Goal: Task Accomplishment & Management: Complete application form

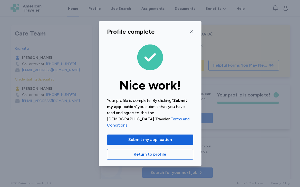
click at [191, 33] on icon "button" at bounding box center [191, 31] width 3 height 3
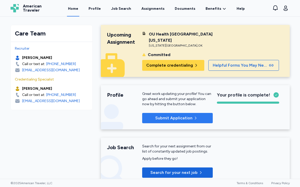
click at [181, 117] on span "Submit Application" at bounding box center [173, 118] width 37 height 6
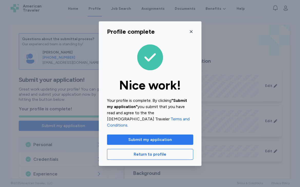
click at [149, 136] on span "Submit my application" at bounding box center [150, 139] width 44 height 6
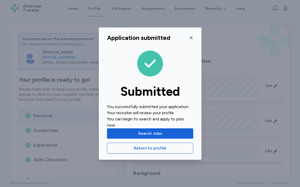
click at [190, 37] on icon "button" at bounding box center [191, 38] width 4 height 4
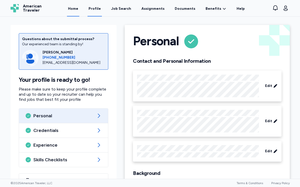
click at [75, 7] on link "Home" at bounding box center [73, 9] width 12 height 16
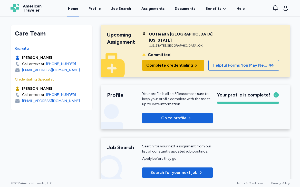
click at [173, 67] on span "Complete credentialing" at bounding box center [169, 65] width 47 height 6
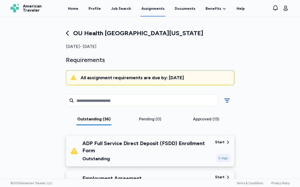
scroll to position [45, 0]
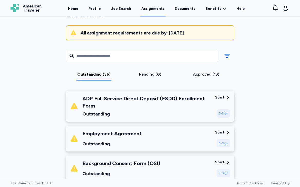
click at [222, 114] on div "E-Sign" at bounding box center [224, 113] width 14 height 8
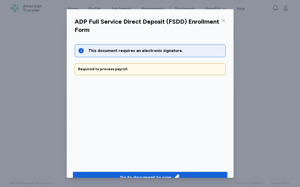
scroll to position [12, 0]
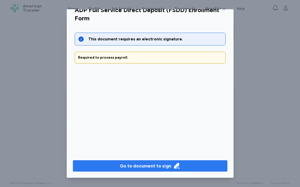
click at [189, 169] on button "Go to document to sign" at bounding box center [150, 165] width 155 height 11
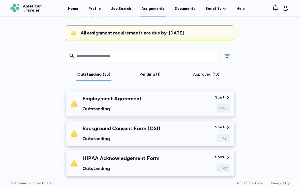
click at [221, 110] on div "E-Sign" at bounding box center [224, 108] width 14 height 8
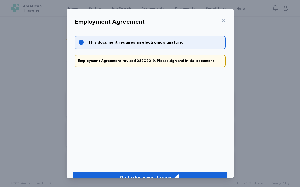
scroll to position [11, 0]
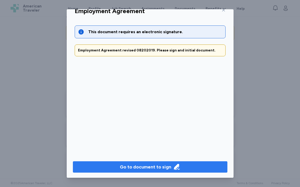
click at [158, 163] on div "Go to document to sign" at bounding box center [145, 166] width 51 height 7
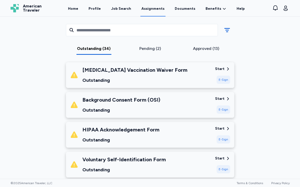
scroll to position [73, 0]
click at [222, 108] on div "E-Sign" at bounding box center [224, 109] width 14 height 8
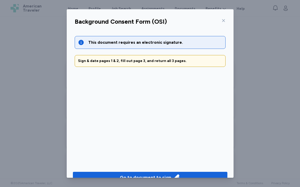
scroll to position [12, 0]
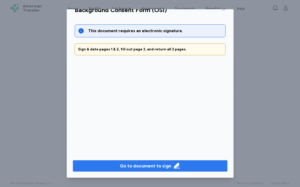
click at [191, 164] on span "Go to document to sign" at bounding box center [150, 165] width 146 height 7
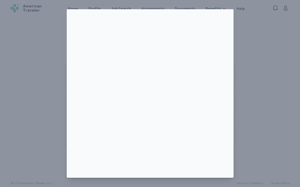
scroll to position [9, 0]
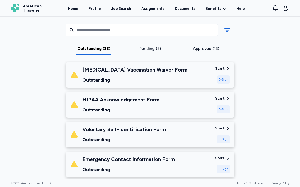
click at [225, 109] on div "E-Sign" at bounding box center [224, 109] width 14 height 8
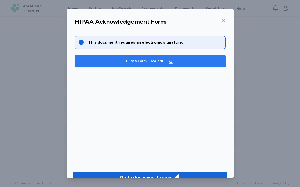
click at [175, 63] on span "HIPAA Form 2024.pdf" at bounding box center [150, 61] width 143 height 8
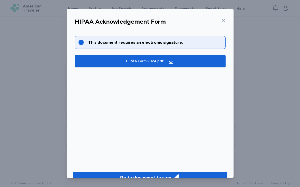
scroll to position [12, 0]
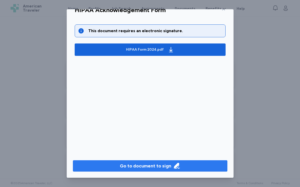
click at [130, 165] on div "Go to document to sign" at bounding box center [145, 165] width 51 height 7
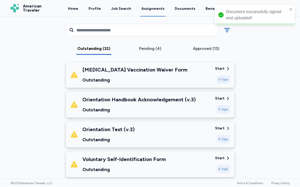
click at [155, 49] on div "Pending (4)" at bounding box center [150, 48] width 52 height 6
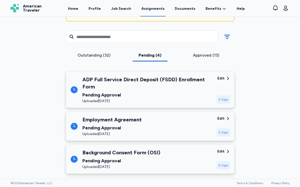
scroll to position [0, 0]
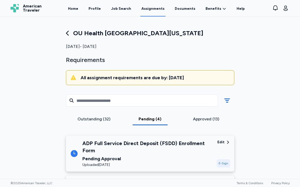
click at [94, 122] on div "Outstanding (32)" at bounding box center [94, 120] width 56 height 9
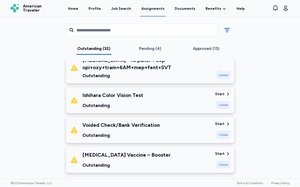
scroll to position [656, 0]
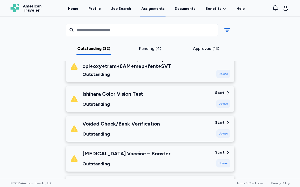
click at [204, 46] on div "Approved (13)" at bounding box center [206, 48] width 52 height 6
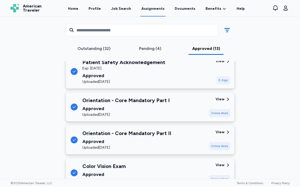
scroll to position [426, 0]
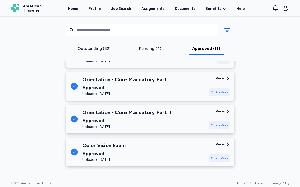
click at [94, 50] on div "Outstanding (32)" at bounding box center [94, 48] width 52 height 6
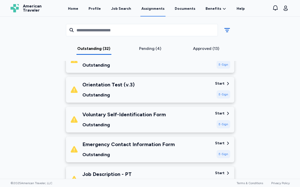
scroll to position [0, 0]
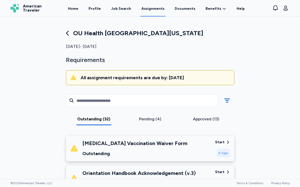
click at [222, 156] on div "E-Sign" at bounding box center [224, 153] width 14 height 8
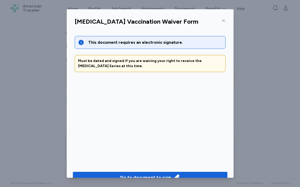
scroll to position [10, 0]
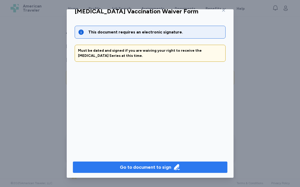
click at [170, 165] on div "Go to document to sign" at bounding box center [145, 166] width 51 height 7
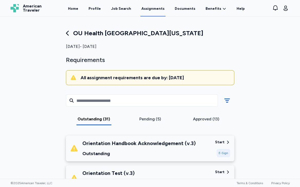
scroll to position [35, 0]
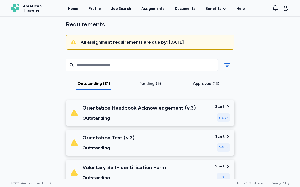
click at [223, 117] on div "E-Sign" at bounding box center [224, 117] width 14 height 8
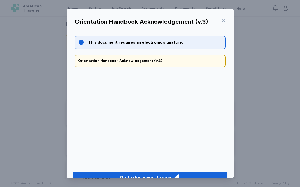
scroll to position [12, 0]
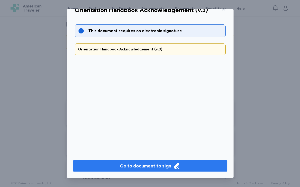
click at [152, 168] on div "Go to document to sign" at bounding box center [145, 165] width 51 height 7
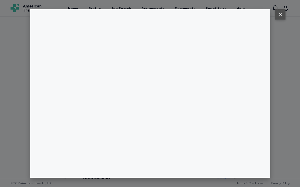
click at [280, 16] on button at bounding box center [280, 14] width 10 height 10
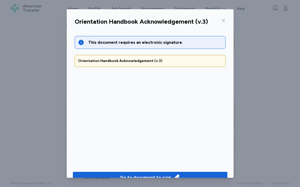
click at [224, 19] on icon at bounding box center [224, 21] width 4 height 4
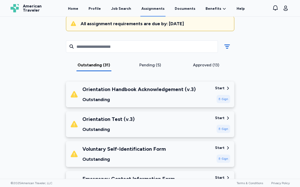
scroll to position [105, 0]
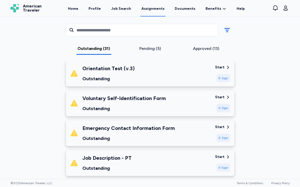
click at [225, 100] on div "Start E-Sign" at bounding box center [222, 103] width 15 height 17
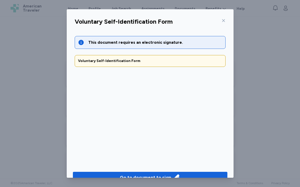
scroll to position [12, 0]
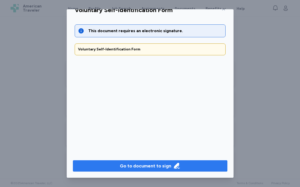
click at [149, 163] on div "Go to document to sign" at bounding box center [145, 165] width 51 height 7
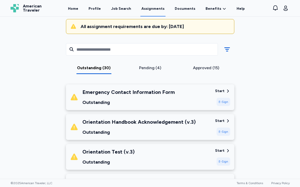
scroll to position [60, 0]
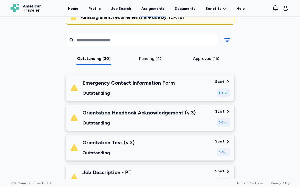
click at [224, 91] on div "E-Sign" at bounding box center [224, 92] width 14 height 8
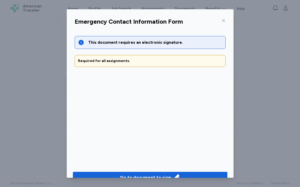
scroll to position [12, 0]
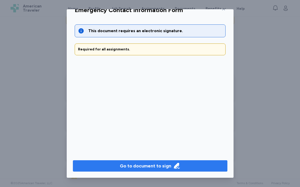
click at [155, 166] on div "Go to document to sign" at bounding box center [145, 165] width 51 height 7
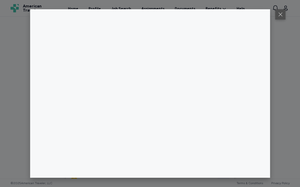
click at [282, 13] on button at bounding box center [280, 14] width 10 height 10
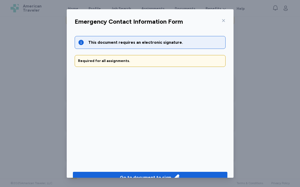
click at [225, 20] on icon at bounding box center [224, 21] width 4 height 4
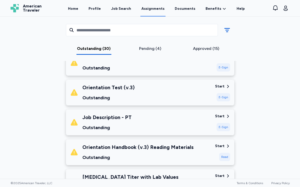
scroll to position [121, 0]
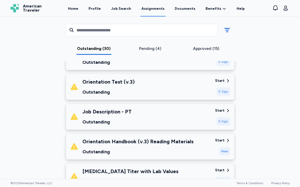
click at [224, 119] on div "E-Sign" at bounding box center [224, 121] width 14 height 8
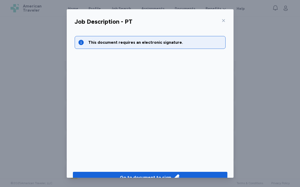
scroll to position [12, 0]
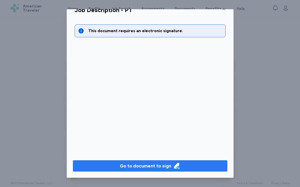
click at [171, 162] on button "Go to document to sign" at bounding box center [150, 165] width 155 height 11
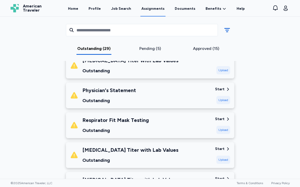
scroll to position [205, 0]
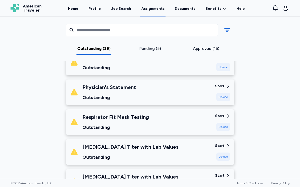
click at [224, 127] on div "Upload" at bounding box center [224, 127] width 14 height 8
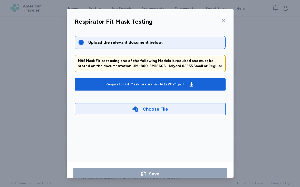
click at [223, 20] on icon at bounding box center [223, 20] width 3 height 3
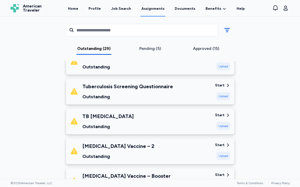
scroll to position [415, 0]
click at [225, 95] on div "Upload" at bounding box center [224, 96] width 14 height 8
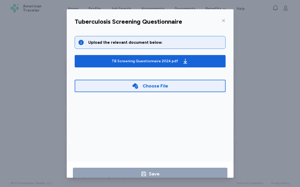
click at [186, 86] on div "Choose File" at bounding box center [150, 86] width 151 height 12
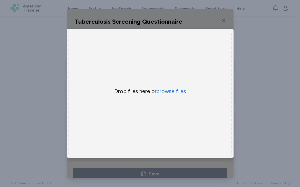
click at [238, 95] on div "Tuberculosis Screening Questionnaire Upload the relevant document below. TB Scr…" at bounding box center [150, 93] width 300 height 187
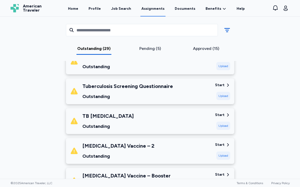
click at [226, 114] on icon at bounding box center [228, 115] width 5 height 5
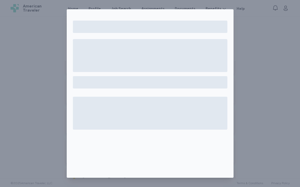
click at [265, 106] on div at bounding box center [150, 93] width 300 height 187
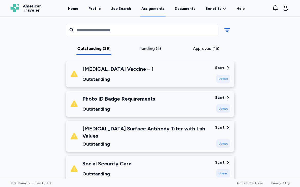
scroll to position [551, 0]
click at [222, 96] on div "Start" at bounding box center [220, 97] width 10 height 5
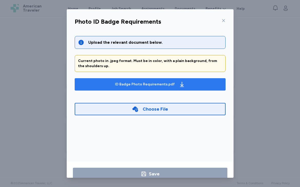
click at [160, 83] on div "ID Badge Photo Requirements.pdf" at bounding box center [145, 84] width 60 height 5
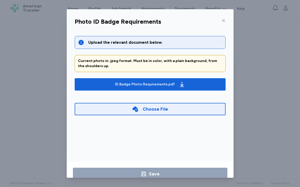
click at [224, 19] on icon at bounding box center [224, 21] width 4 height 4
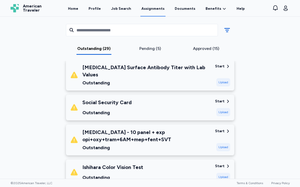
scroll to position [654, 0]
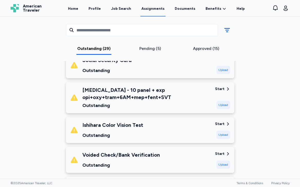
click at [221, 125] on div "Start Upload" at bounding box center [222, 129] width 15 height 17
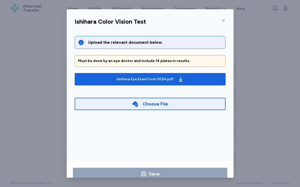
scroll to position [10, 0]
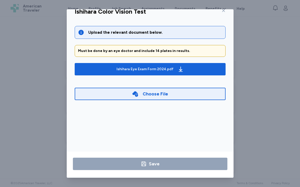
click at [254, 83] on div "Ishihara Color Vision Test Upload the relevant document below. Must be done by …" at bounding box center [150, 93] width 300 height 187
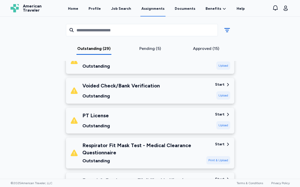
scroll to position [725, 0]
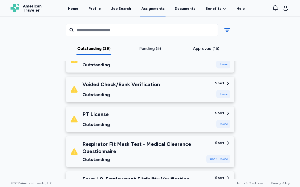
click at [223, 110] on div "Start" at bounding box center [220, 112] width 10 height 5
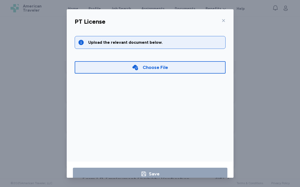
click at [175, 69] on div "Choose File" at bounding box center [150, 67] width 151 height 12
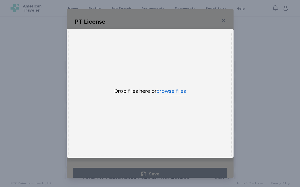
click at [169, 90] on button "browse files" at bounding box center [172, 90] width 30 height 7
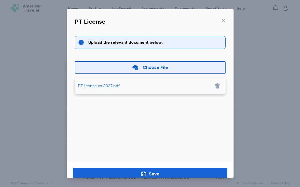
scroll to position [12, 0]
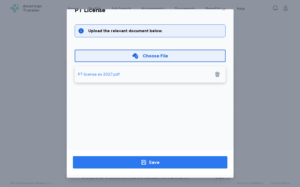
click at [151, 161] on div "Save" at bounding box center [154, 162] width 11 height 7
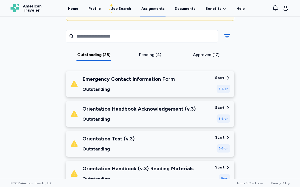
scroll to position [65, 0]
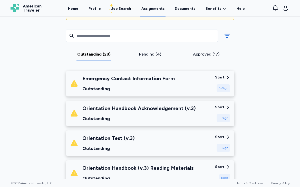
click at [224, 117] on div "E-Sign" at bounding box center [224, 118] width 14 height 8
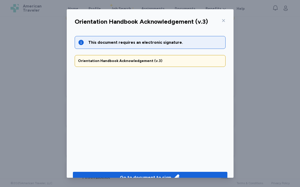
scroll to position [12, 0]
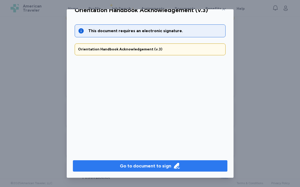
click at [164, 163] on div "Go to document to sign" at bounding box center [145, 165] width 51 height 7
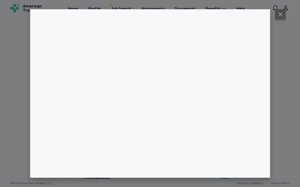
click at [284, 15] on button at bounding box center [280, 14] width 10 height 10
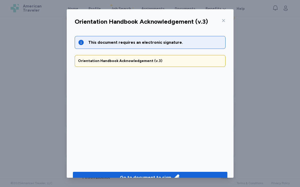
click at [222, 20] on icon at bounding box center [224, 21] width 4 height 4
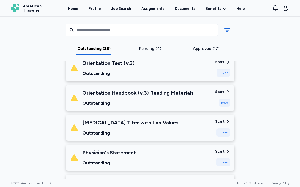
scroll to position [177, 0]
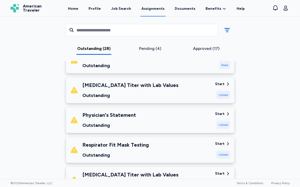
click at [219, 121] on div "Upload" at bounding box center [224, 125] width 14 height 8
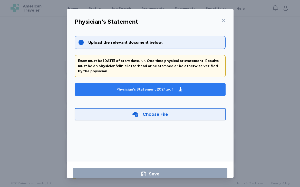
click at [164, 90] on div "Physician's Statement 2024.pdf" at bounding box center [145, 89] width 57 height 5
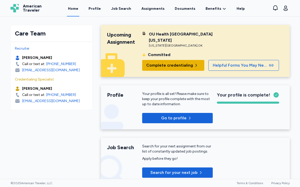
click at [175, 64] on span "Complete credentialing" at bounding box center [169, 65] width 47 height 6
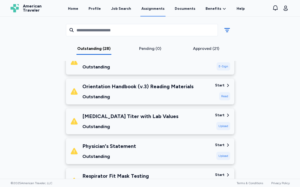
scroll to position [145, 0]
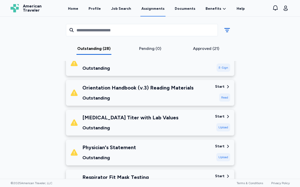
click at [220, 116] on div "Start" at bounding box center [220, 116] width 10 height 5
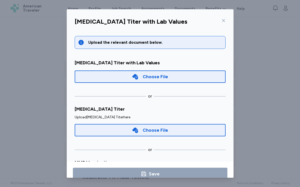
scroll to position [38, 0]
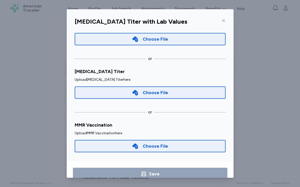
click at [138, 145] on icon at bounding box center [135, 146] width 7 height 7
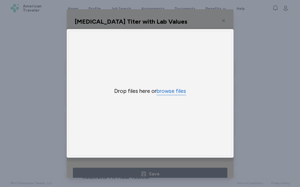
click at [168, 91] on button "browse files" at bounding box center [172, 90] width 30 height 7
click at [168, 92] on button "browse files" at bounding box center [172, 90] width 30 height 7
click at [243, 59] on div "Mumps Titer with Lab Values Upload the relevant document below. Mumps Titer wit…" at bounding box center [150, 93] width 300 height 187
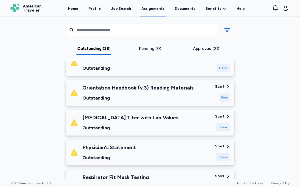
scroll to position [160, 0]
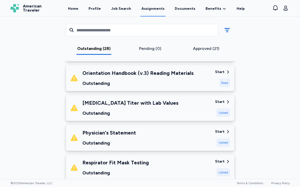
click at [222, 111] on div "Upload" at bounding box center [224, 112] width 14 height 8
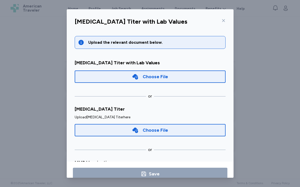
scroll to position [38, 0]
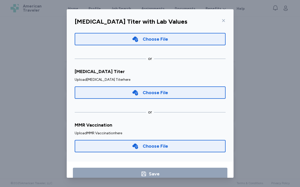
click at [164, 144] on div "Choose File" at bounding box center [155, 145] width 25 height 7
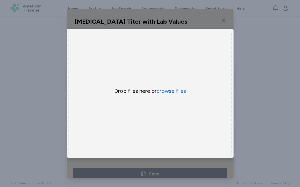
click at [174, 91] on button "browse files" at bounding box center [172, 90] width 30 height 7
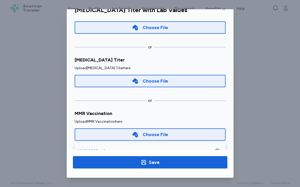
scroll to position [56, 0]
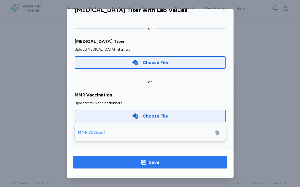
click at [155, 164] on div "Save" at bounding box center [154, 162] width 11 height 7
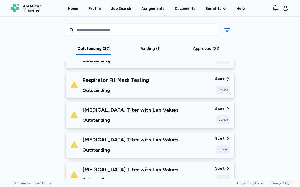
scroll to position [227, 0]
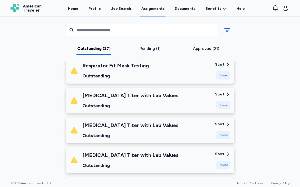
click at [224, 105] on div "Upload" at bounding box center [224, 105] width 14 height 8
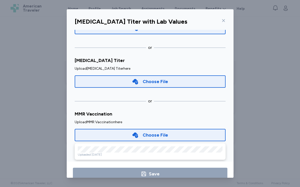
scroll to position [56, 0]
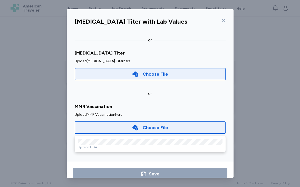
click at [249, 106] on div "Rubella Titer with Lab Values Upload the relevant document below. Rubella Titer…" at bounding box center [150, 93] width 300 height 187
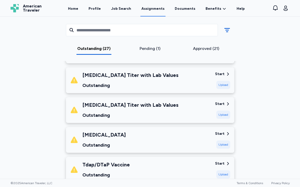
scroll to position [276, 0]
click at [219, 113] on div "Upload" at bounding box center [224, 115] width 14 height 8
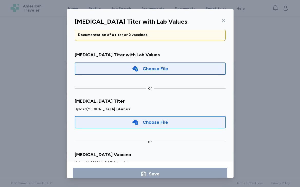
scroll to position [56, 0]
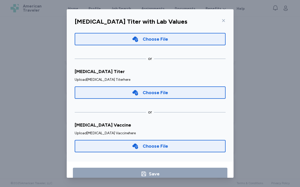
click at [148, 147] on div "Choose File" at bounding box center [155, 145] width 25 height 7
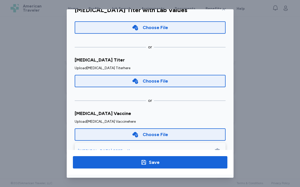
scroll to position [74, 0]
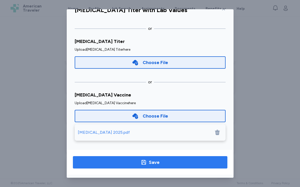
click at [144, 164] on icon "button" at bounding box center [144, 162] width 6 height 6
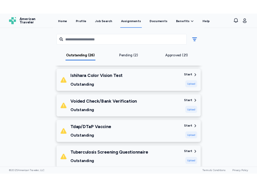
scroll to position [447, 0]
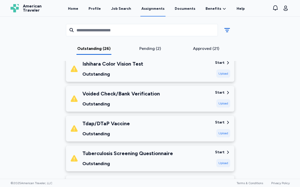
click at [224, 129] on div "Upload" at bounding box center [224, 133] width 14 height 8
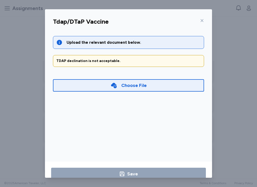
click at [173, 85] on div "Choose File" at bounding box center [128, 85] width 151 height 12
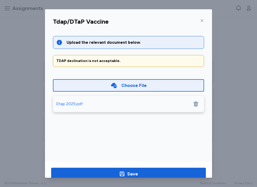
scroll to position [12, 0]
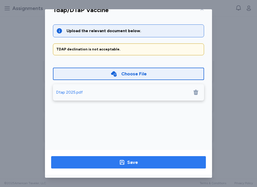
click at [130, 162] on div "Save" at bounding box center [132, 162] width 11 height 7
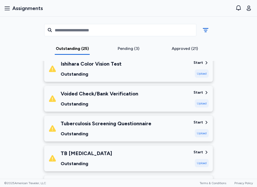
scroll to position [462, 0]
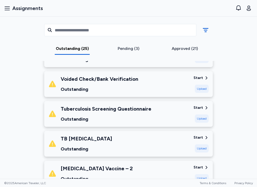
click at [200, 114] on div "Upload" at bounding box center [202, 118] width 14 height 8
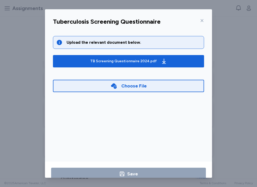
scroll to position [2, 0]
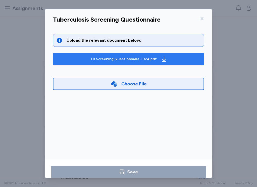
click at [133, 61] on div "TB Screening Questionnaire 2024.pdf" at bounding box center [123, 59] width 67 height 5
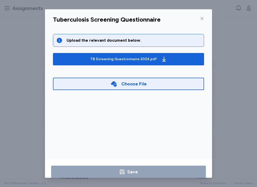
click at [143, 87] on div "Choose File" at bounding box center [133, 83] width 25 height 7
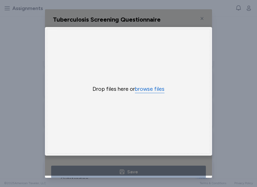
click at [147, 89] on button "browse files" at bounding box center [150, 88] width 30 height 7
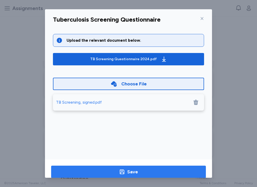
click at [151, 169] on span "Save" at bounding box center [128, 171] width 146 height 7
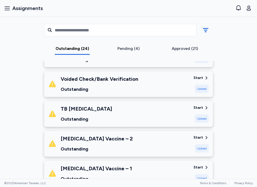
click at [201, 114] on div "Upload" at bounding box center [202, 118] width 14 height 8
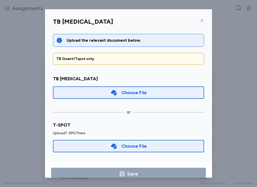
click at [202, 20] on icon at bounding box center [202, 20] width 3 height 3
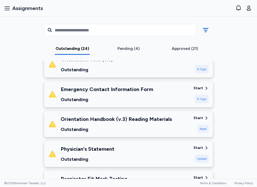
scroll to position [142, 0]
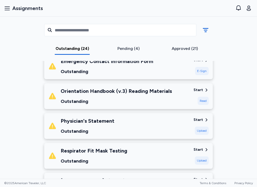
click at [200, 91] on div "Start" at bounding box center [198, 89] width 10 height 5
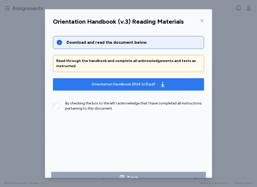
click at [150, 85] on div "Orientation Handbook 2024 (v3).pdf" at bounding box center [123, 84] width 64 height 5
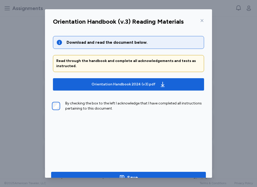
scroll to position [12, 0]
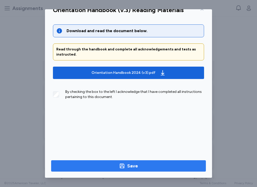
click at [118, 170] on button "Save" at bounding box center [128, 165] width 155 height 11
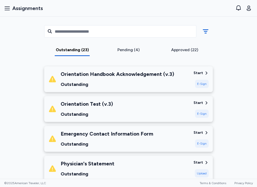
scroll to position [72, 0]
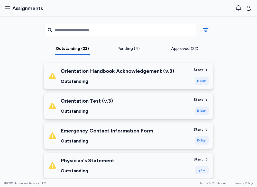
click at [198, 70] on div "Start" at bounding box center [198, 69] width 10 height 5
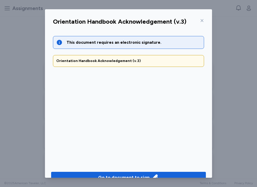
scroll to position [12, 0]
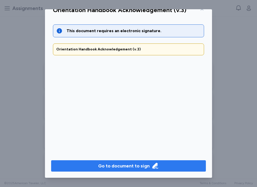
click at [140, 162] on div "Go to document to sign" at bounding box center [123, 165] width 51 height 7
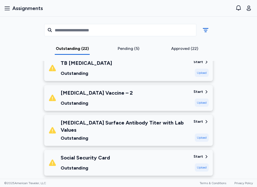
scroll to position [289, 0]
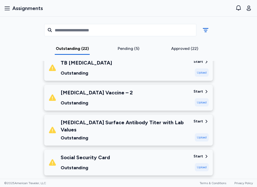
click at [204, 124] on div "Start Upload" at bounding box center [200, 130] width 15 height 23
